Goal: Transaction & Acquisition: Book appointment/travel/reservation

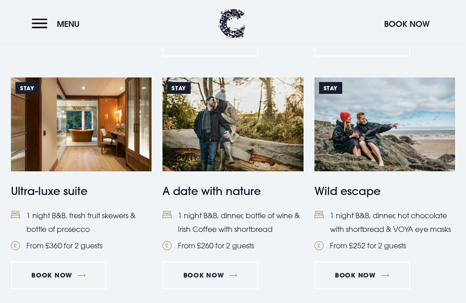
scroll to position [854, 0]
click at [243, 129] on img at bounding box center [232, 124] width 141 height 94
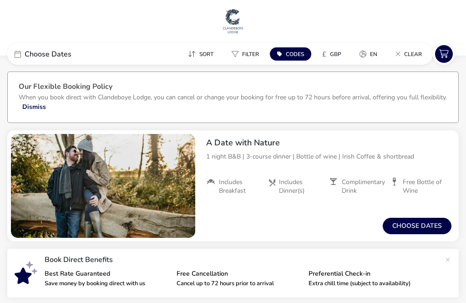
click at [422, 225] on button "Choose dates" at bounding box center [417, 226] width 69 height 16
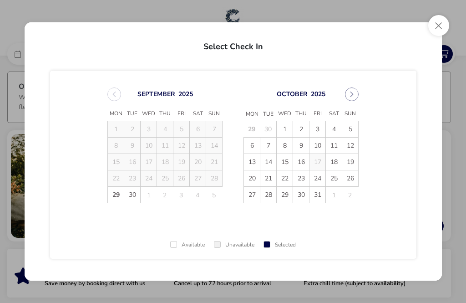
click at [348, 126] on span "5" at bounding box center [350, 129] width 16 height 16
click at [255, 142] on span "6" at bounding box center [252, 145] width 16 height 16
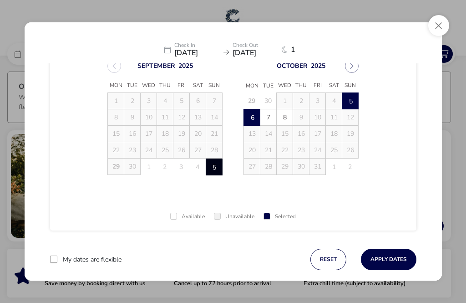
scroll to position [40, 0]
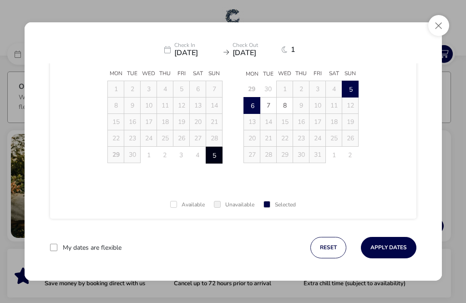
click at [393, 246] on button "Apply Dates" at bounding box center [389, 247] width 56 height 21
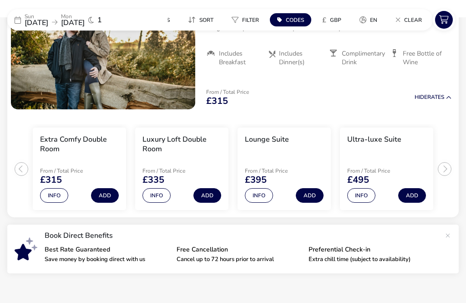
scroll to position [129, 0]
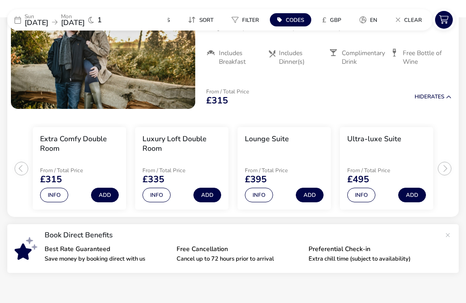
click at [444, 167] on ul "Extra Comfy Double Room From / Total Price £315 Info Add Luxury Loft Double Roo…" at bounding box center [232, 164] width 451 height 105
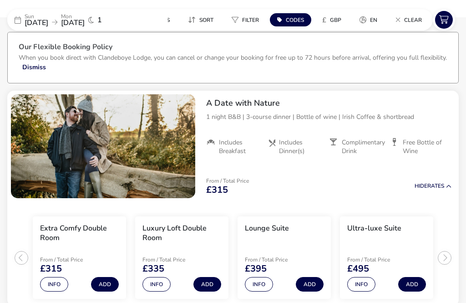
scroll to position [48, 0]
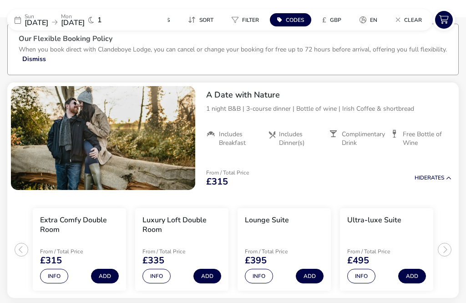
click at [56, 274] on button "Info" at bounding box center [54, 276] width 28 height 15
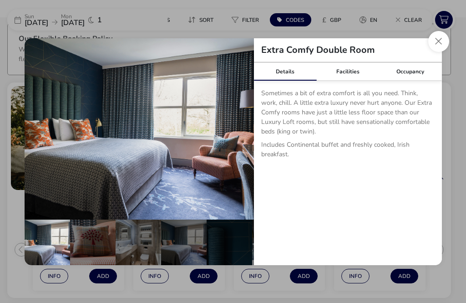
click at [439, 52] on button "Close dialog" at bounding box center [438, 41] width 21 height 21
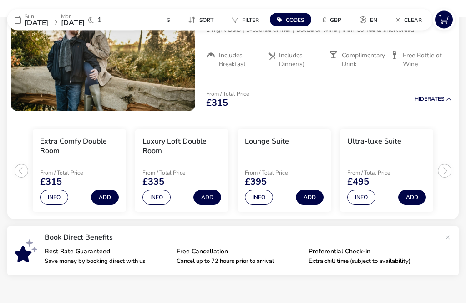
scroll to position [129, 0]
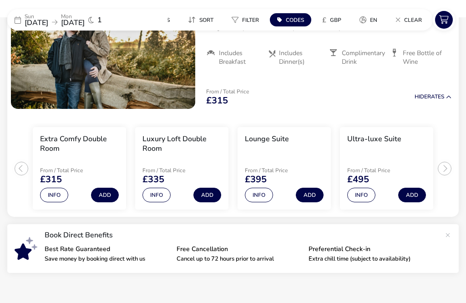
click at [157, 193] on button "Info" at bounding box center [156, 195] width 28 height 15
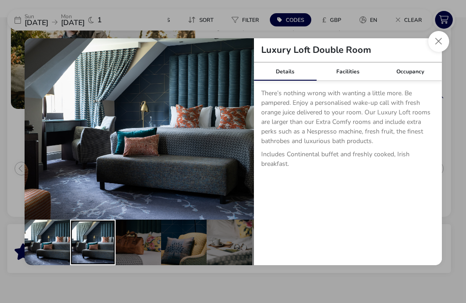
click at [102, 254] on div "details" at bounding box center [93, 242] width 46 height 46
click at [49, 253] on div "details" at bounding box center [48, 242] width 46 height 46
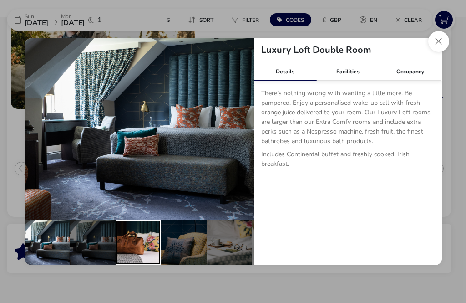
click at [144, 264] on div "details" at bounding box center [139, 242] width 46 height 46
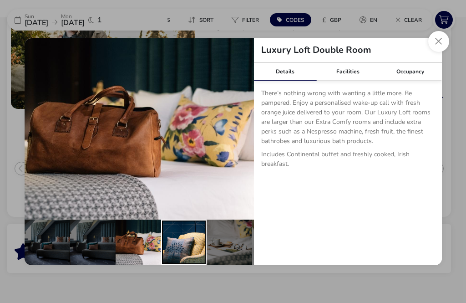
click at [182, 258] on div "details" at bounding box center [184, 242] width 46 height 46
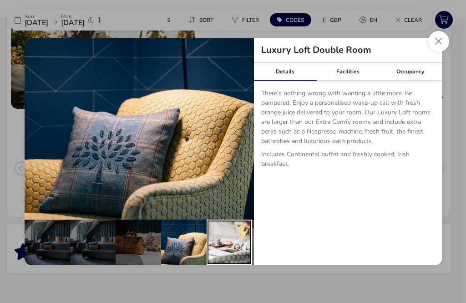
click at [225, 257] on div "details" at bounding box center [230, 242] width 46 height 46
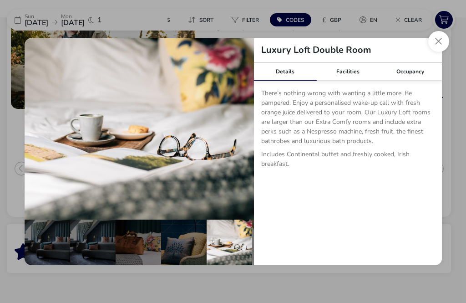
click at [436, 52] on button "Close dialog" at bounding box center [438, 41] width 21 height 21
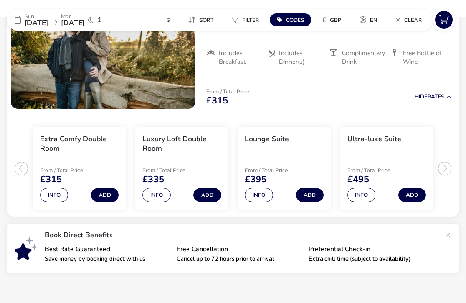
click at [58, 191] on button "Info" at bounding box center [54, 195] width 28 height 15
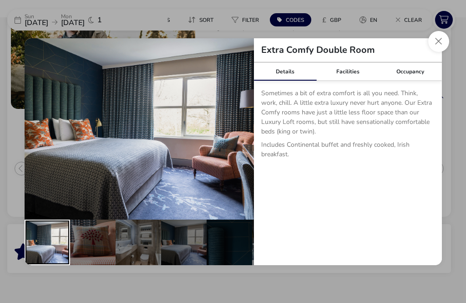
click at [50, 261] on div "details" at bounding box center [48, 242] width 46 height 46
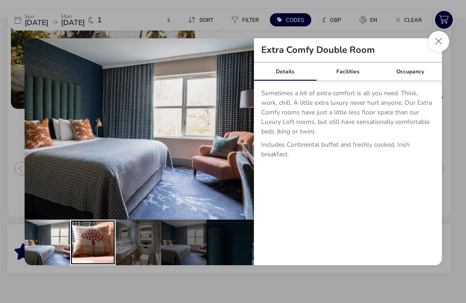
click at [95, 249] on div "details" at bounding box center [93, 242] width 46 height 46
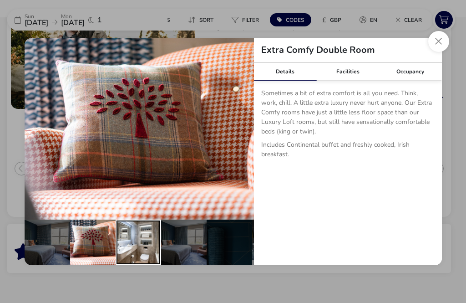
click at [141, 261] on div "details" at bounding box center [139, 242] width 46 height 46
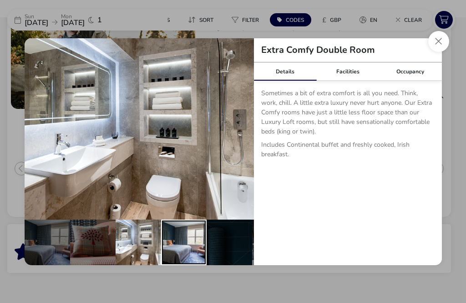
click at [186, 254] on div "details" at bounding box center [184, 242] width 46 height 46
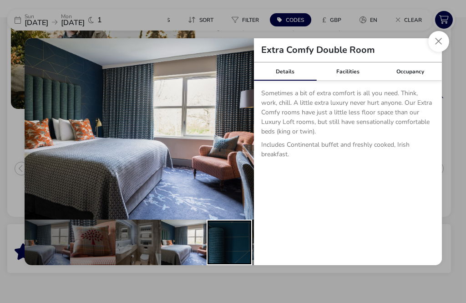
click at [233, 254] on div "details" at bounding box center [230, 242] width 46 height 46
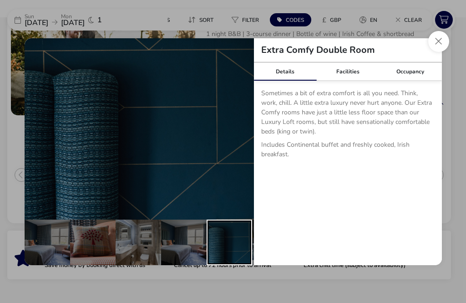
scroll to position [125, 0]
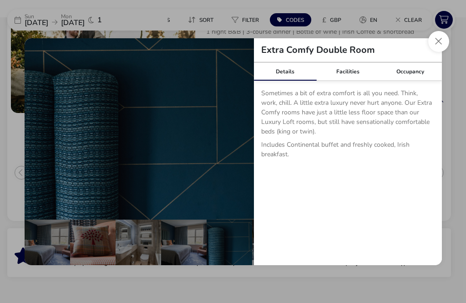
click at [239, 138] on button "details" at bounding box center [240, 129] width 18 height 18
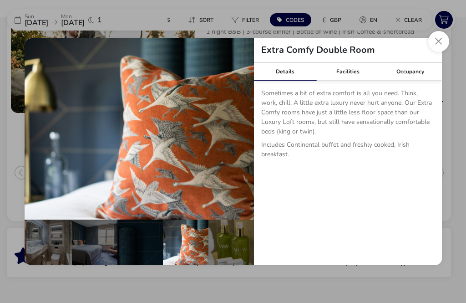
click at [238, 138] on button "details" at bounding box center [240, 129] width 18 height 18
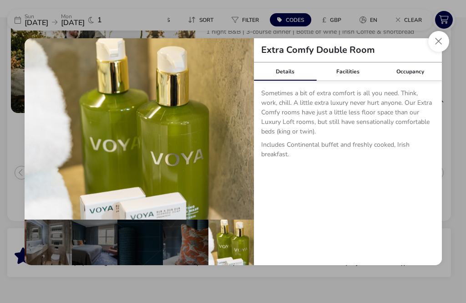
click at [241, 138] on button "details" at bounding box center [240, 129] width 18 height 18
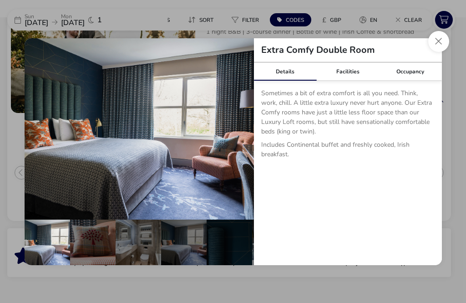
click at [39, 138] on button "details" at bounding box center [38, 129] width 18 height 18
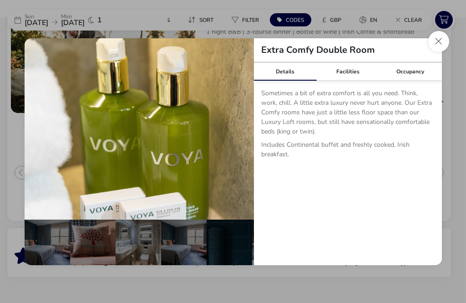
scroll to position [0, 89]
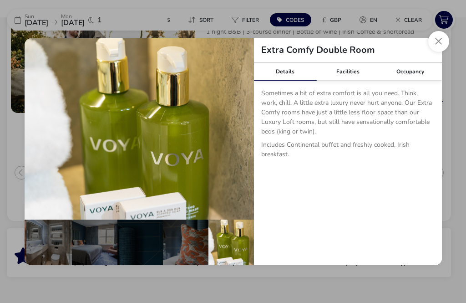
click at [242, 138] on button "details" at bounding box center [240, 129] width 18 height 18
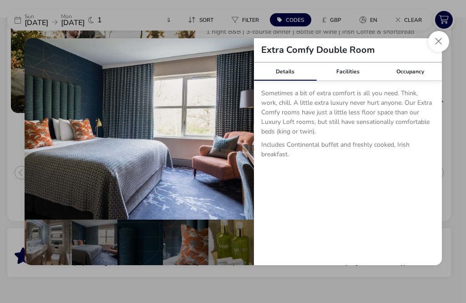
scroll to position [0, 0]
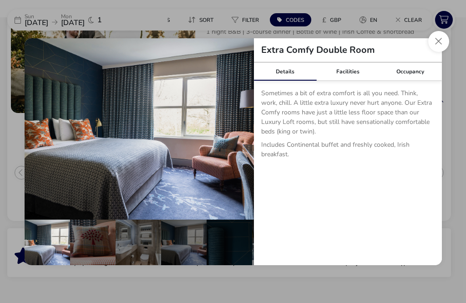
click at [239, 138] on button "details" at bounding box center [240, 129] width 18 height 18
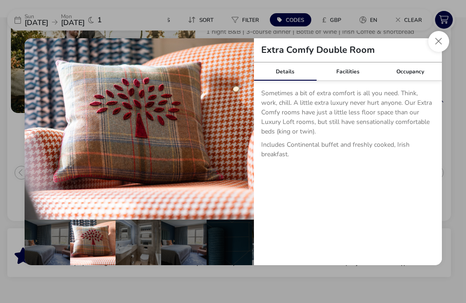
click at [243, 138] on button "details" at bounding box center [240, 129] width 18 height 18
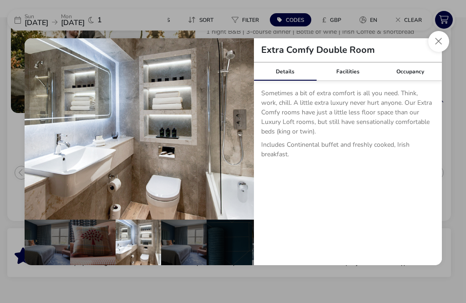
scroll to position [0, 89]
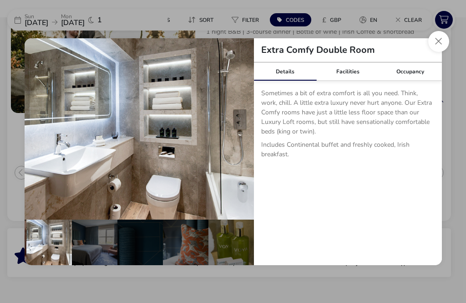
click at [239, 138] on button "details" at bounding box center [240, 129] width 18 height 18
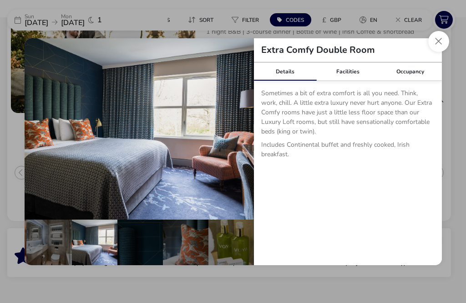
click at [243, 138] on button "details" at bounding box center [240, 129] width 18 height 18
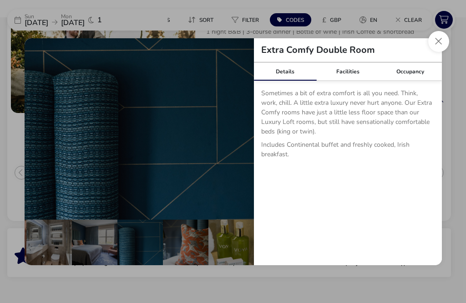
click at [439, 52] on button "Close dialog" at bounding box center [438, 41] width 21 height 21
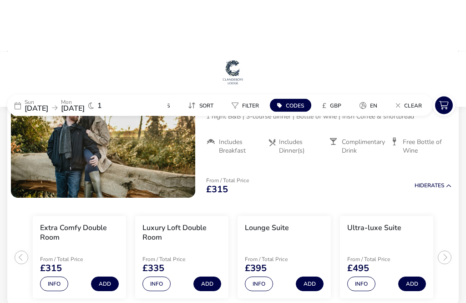
scroll to position [0, 0]
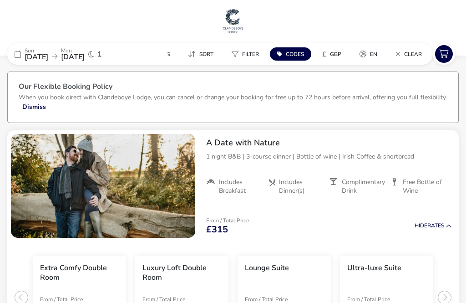
click at [46, 61] on span "05 Oct 2025" at bounding box center [37, 57] width 24 height 10
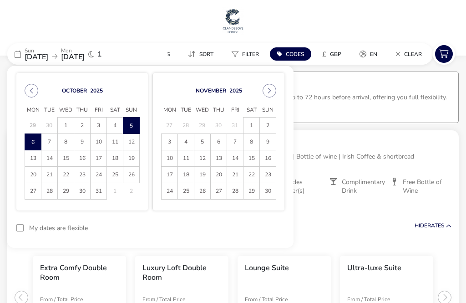
click at [117, 131] on span "4" at bounding box center [115, 125] width 16 height 16
click at [132, 125] on span "5" at bounding box center [131, 126] width 15 height 16
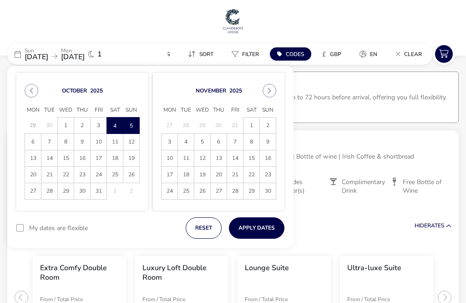
click at [264, 228] on button "Apply Dates" at bounding box center [257, 227] width 56 height 21
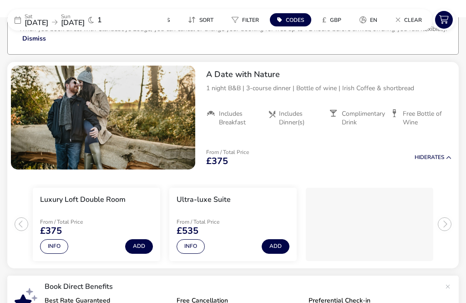
scroll to position [81, 0]
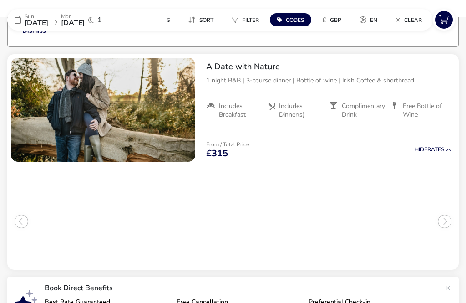
scroll to position [81, 0]
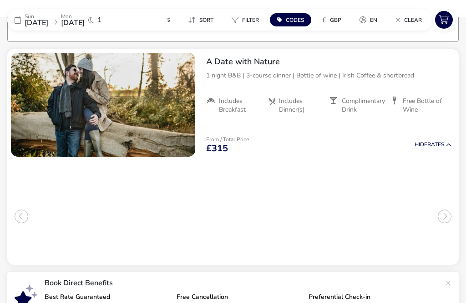
click at [48, 22] on span "05 Oct 2025" at bounding box center [37, 23] width 24 height 10
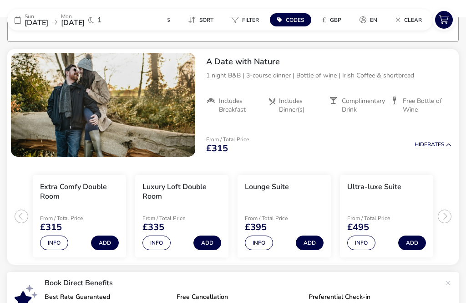
click at [48, 20] on span "05 Oct 2025" at bounding box center [37, 23] width 24 height 10
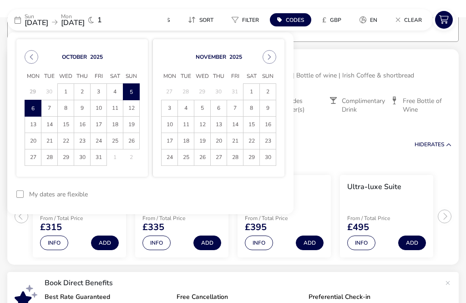
click at [38, 105] on span "6" at bounding box center [32, 109] width 15 height 16
click at [54, 108] on span "7" at bounding box center [49, 109] width 15 height 16
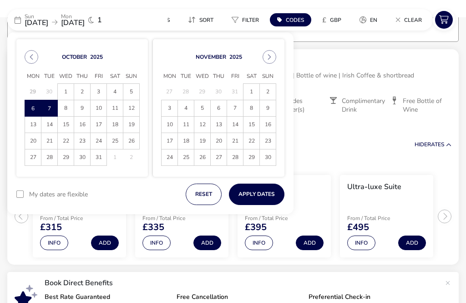
click at [269, 198] on button "Apply Dates" at bounding box center [257, 193] width 56 height 21
